Goal: Find specific page/section: Find specific page/section

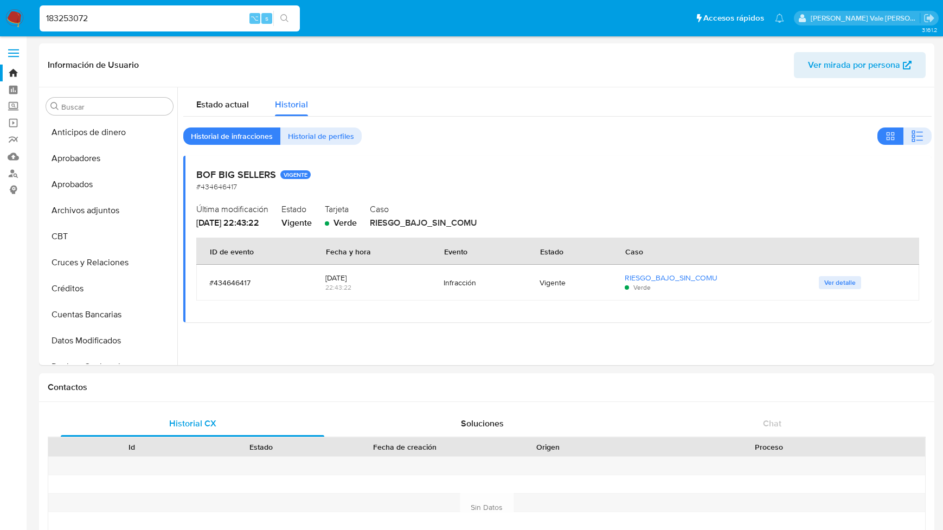
select select "10"
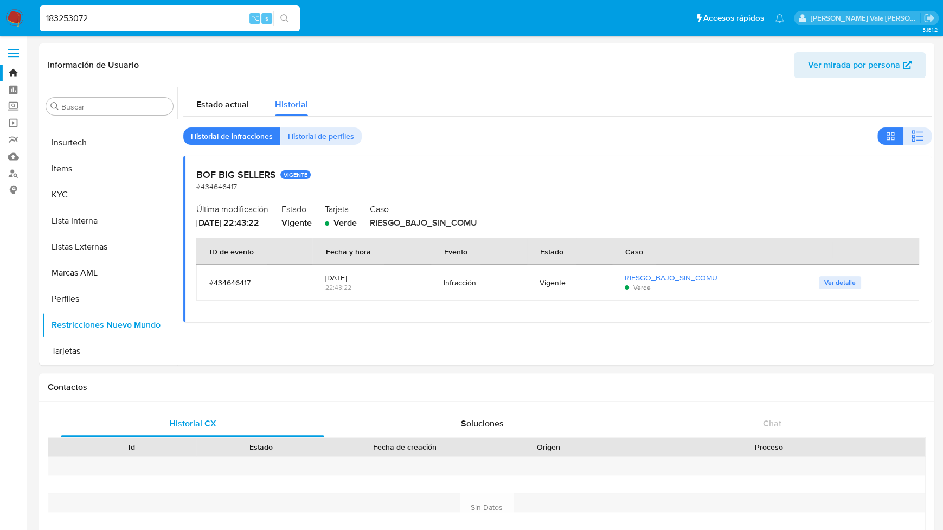
drag, startPoint x: 94, startPoint y: 17, endPoint x: 26, endPoint y: 17, distance: 68.3
click at [25, 17] on nav "Pausado Ver notificaciones 183253072 ⌥ s Accesos rápidos Presiona las siguiente…" at bounding box center [471, 18] width 943 height 36
paste input "574451595"
type input "574451595"
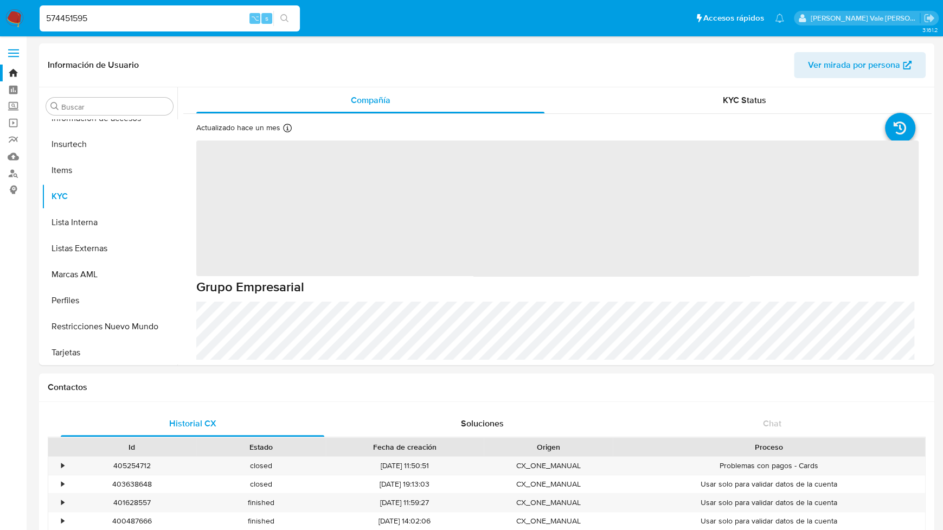
scroll to position [510, 0]
select select "10"
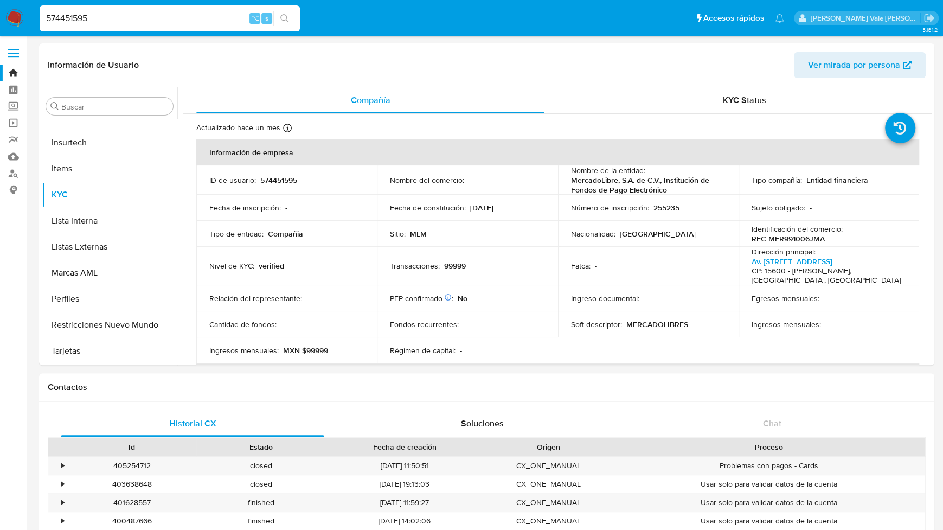
drag, startPoint x: 101, startPoint y: 15, endPoint x: 15, endPoint y: 15, distance: 86.2
click at [12, 15] on nav "Pausado Ver notificaciones 574451595 ⌥ s Accesos rápidos Presiona las siguiente…" at bounding box center [471, 18] width 943 height 36
paste input "1560543769"
type input "1560543769"
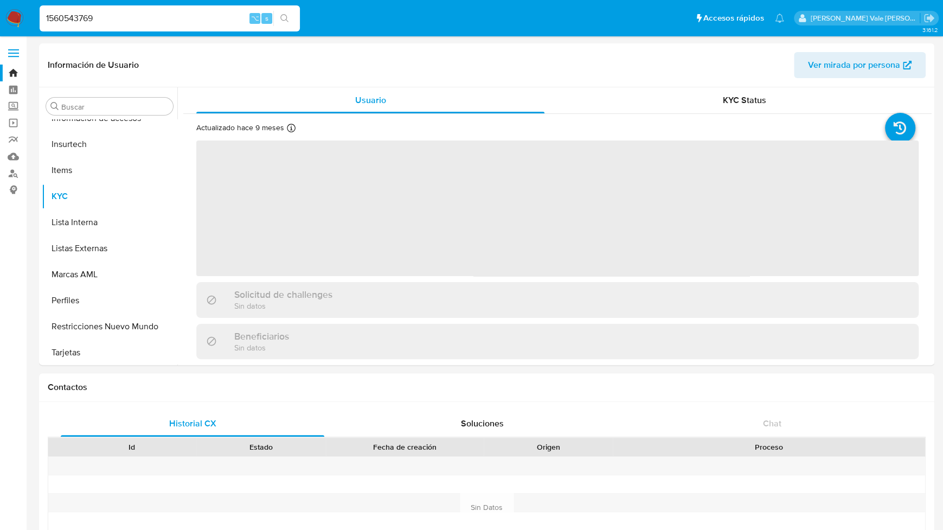
scroll to position [510, 0]
select select "10"
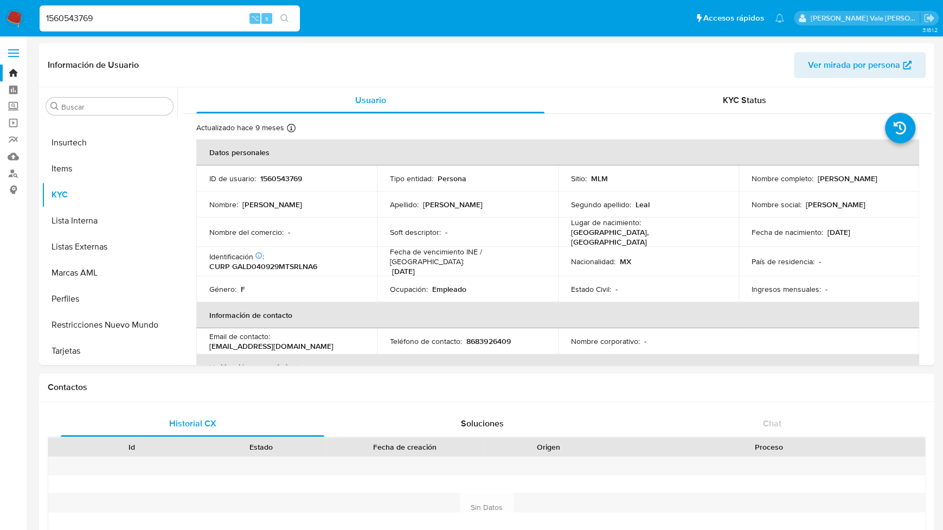
drag, startPoint x: 118, startPoint y: 18, endPoint x: 14, endPoint y: 18, distance: 104.1
click at [14, 18] on nav "Pausado Ver notificaciones 1560543769 ⌥ s Accesos rápidos Presiona las siguient…" at bounding box center [471, 18] width 943 height 36
paste input "1560543769"
type input "1560543769"
